Goal: Check status: Check status

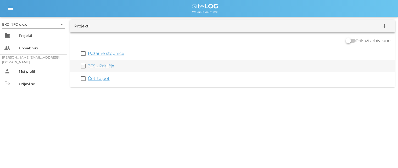
click at [102, 68] on link "3FS - Pritličje" at bounding box center [101, 66] width 26 height 5
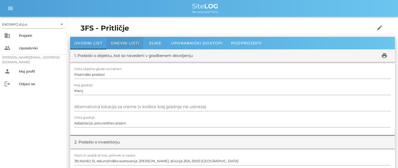
click at [125, 42] on span "Dnevni listi" at bounding box center [125, 43] width 29 height 5
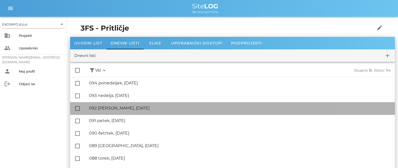
click at [117, 108] on div "🔏 092 [PERSON_NAME], [DATE]" at bounding box center [240, 108] width 302 height 5
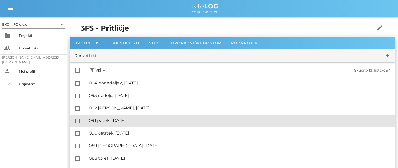
click at [112, 118] on div "🔏 091 petek, [DATE]" at bounding box center [240, 120] width 302 height 5
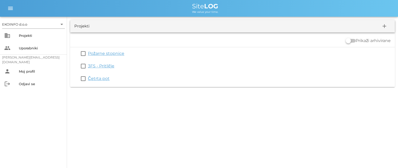
click at [99, 79] on link "Četrta pot" at bounding box center [99, 78] width 22 height 5
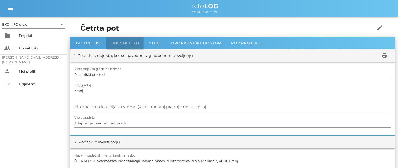
click at [121, 44] on span "Dnevni listi" at bounding box center [125, 43] width 29 height 5
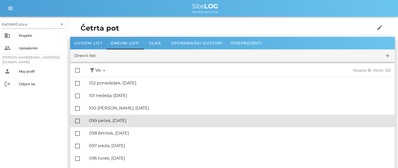
click at [113, 122] on div "🔏 099 petek, [DATE]" at bounding box center [240, 120] width 302 height 5
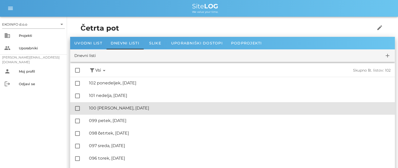
click at [112, 109] on div "🔏 100 [PERSON_NAME], [DATE]" at bounding box center [240, 108] width 302 height 5
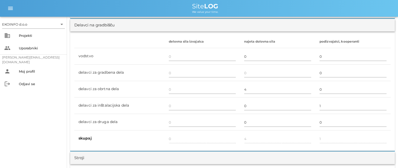
scroll to position [314, 0]
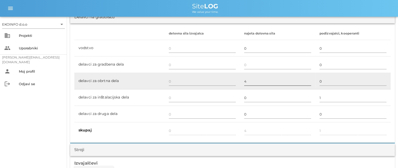
click at [247, 82] on input "4" at bounding box center [277, 81] width 67 height 8
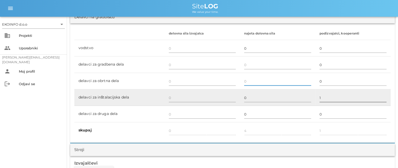
type input "0"
click at [323, 97] on input "1" at bounding box center [353, 98] width 67 height 8
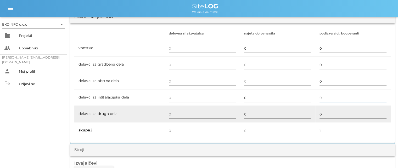
type input "0"
click at [316, 108] on td "0" at bounding box center [352, 114] width 75 height 16
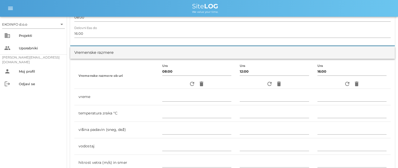
scroll to position [131, 0]
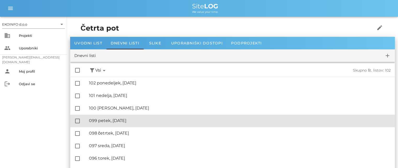
click at [115, 118] on div "🔏 099 petek, [DATE] ✓ Podpisal: Nadzornik ✓ Podpisal: Sestavljalec ✓ Podpisal: …" at bounding box center [240, 121] width 302 height 12
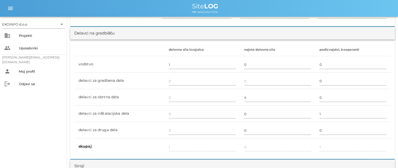
scroll to position [288, 0]
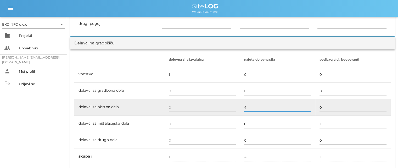
click at [247, 106] on input "4" at bounding box center [277, 107] width 67 height 8
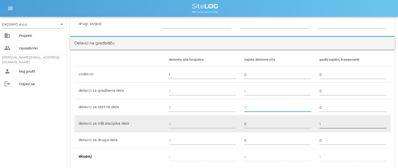
type input "0"
click at [322, 124] on input "1" at bounding box center [353, 124] width 67 height 8
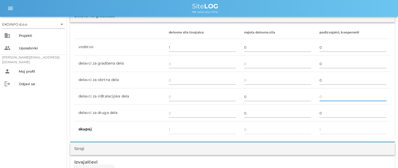
scroll to position [340, 0]
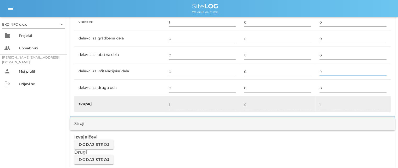
type input "0"
click at [276, 97] on div "0" at bounding box center [277, 104] width 67 height 15
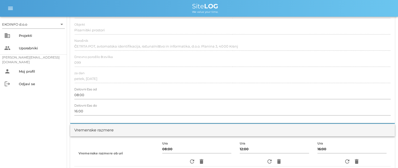
scroll to position [0, 0]
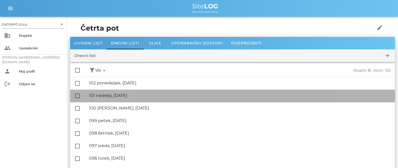
click at [117, 97] on div "🔏 101 nedelja, [DATE]" at bounding box center [240, 95] width 302 height 5
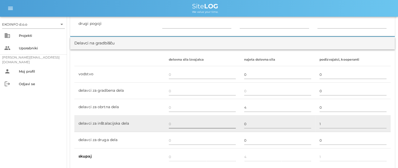
scroll to position [340, 0]
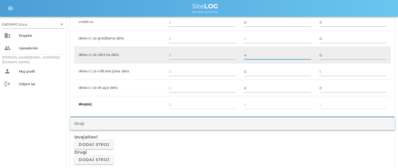
click at [250, 55] on input "4" at bounding box center [277, 55] width 67 height 8
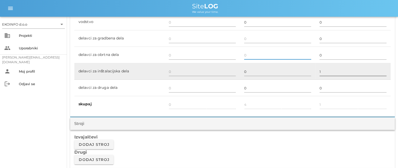
type input "0"
click at [322, 73] on input "1" at bounding box center [353, 72] width 67 height 8
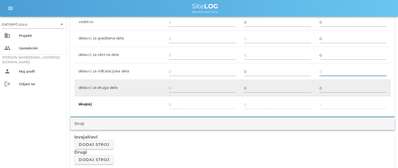
type input "0"
click at [316, 81] on td "0" at bounding box center [352, 88] width 75 height 16
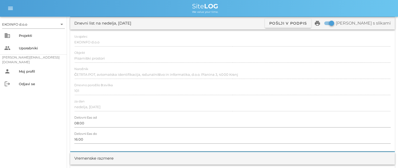
scroll to position [0, 0]
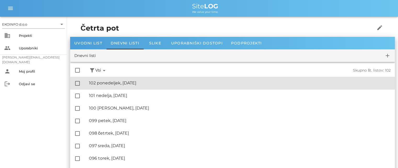
click at [120, 82] on div "🔏 102 ponedeljek, [DATE]" at bounding box center [240, 83] width 302 height 5
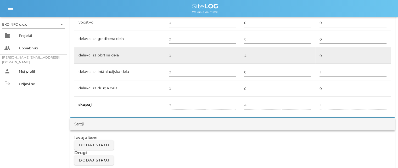
scroll to position [340, 0]
click at [249, 57] on input "4" at bounding box center [277, 55] width 67 height 8
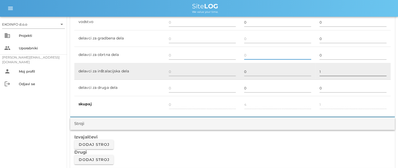
type input "0"
click at [324, 71] on input "1" at bounding box center [353, 72] width 67 height 8
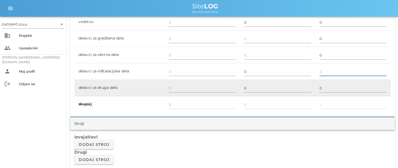
type input "0"
click at [311, 83] on td "0" at bounding box center [277, 88] width 75 height 16
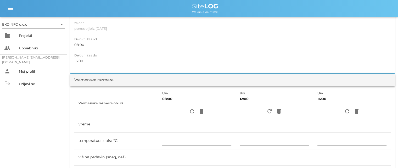
scroll to position [0, 0]
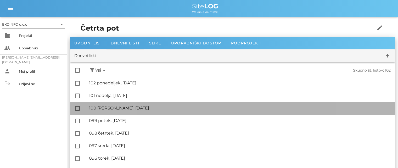
click at [107, 109] on div "🔏 100 [PERSON_NAME], [DATE]" at bounding box center [240, 108] width 302 height 5
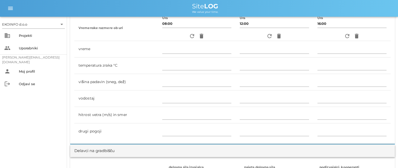
scroll to position [79, 0]
